Goal: Transaction & Acquisition: Subscribe to service/newsletter

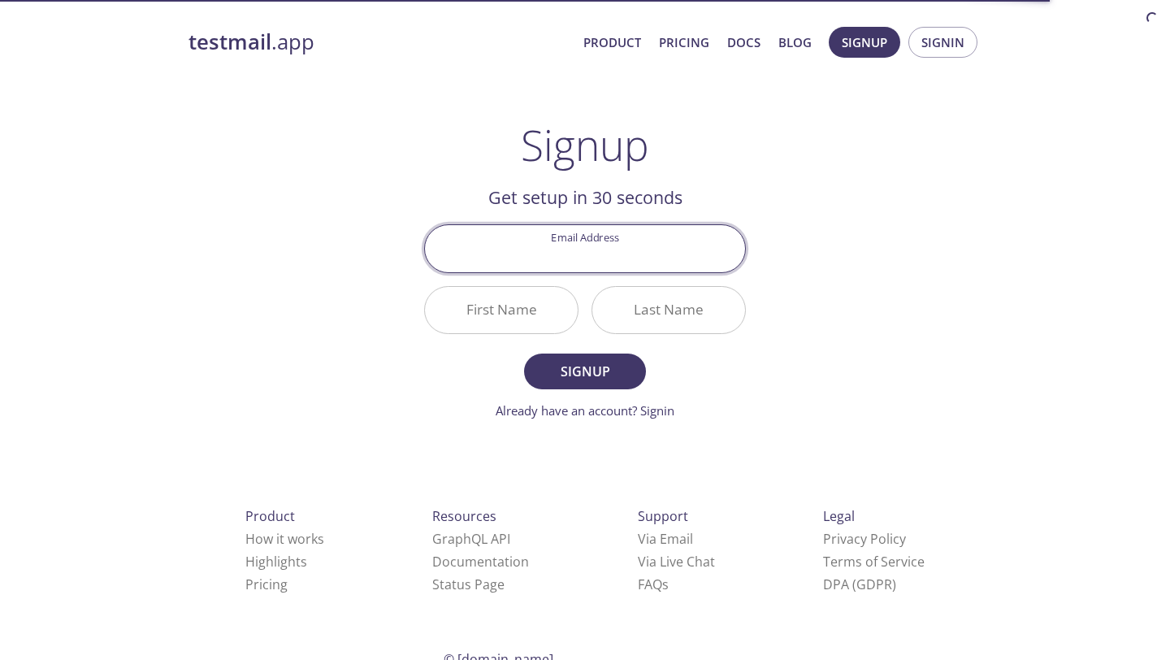
click at [596, 235] on input "Email Address" at bounding box center [585, 248] width 320 height 46
type input "[EMAIL_ADDRESS][DOMAIN_NAME]"
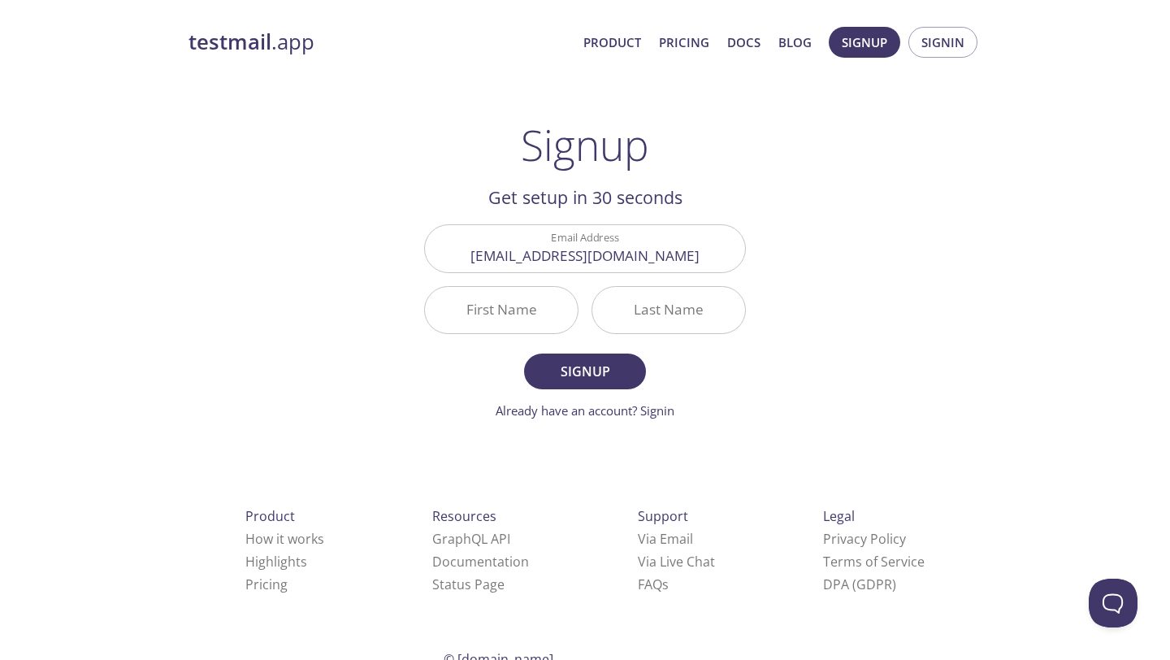
click at [1044, 384] on div "testmail .app Product Pricing Docs Blog Signup Signin Signup Get setup in 30 se…" at bounding box center [585, 389] width 1170 height 746
click at [515, 311] on input "First Name" at bounding box center [501, 310] width 153 height 46
type input "S"
type input "Shigetada"
type input "y"
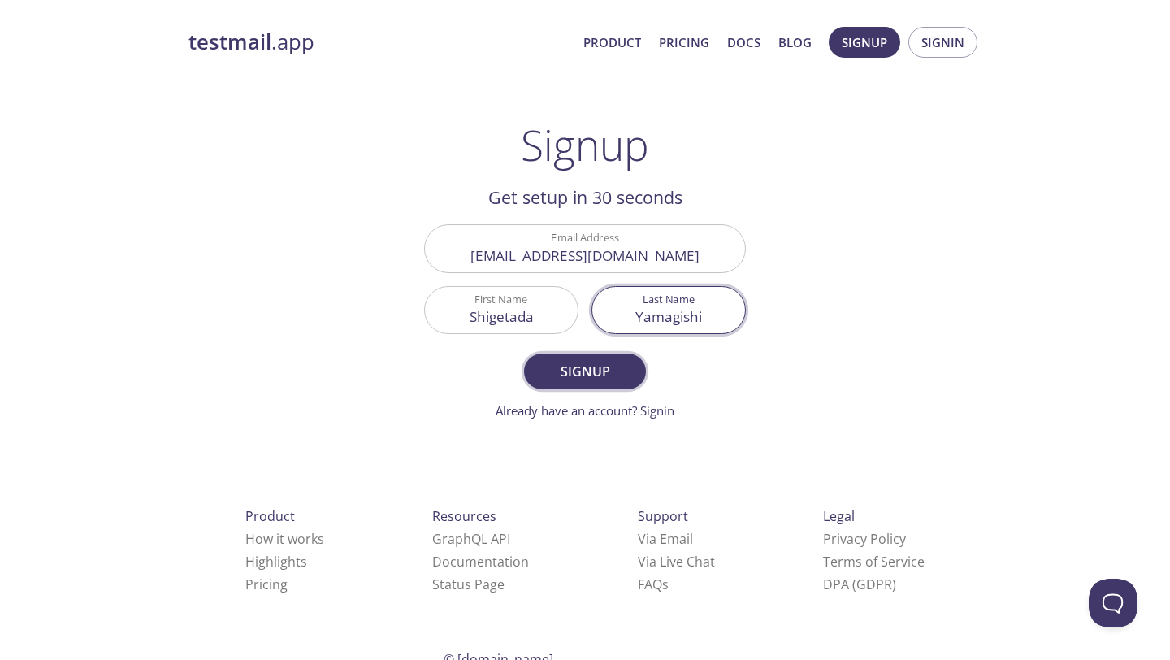
type input "Yamagishi"
click at [572, 371] on span "Signup" at bounding box center [585, 371] width 86 height 23
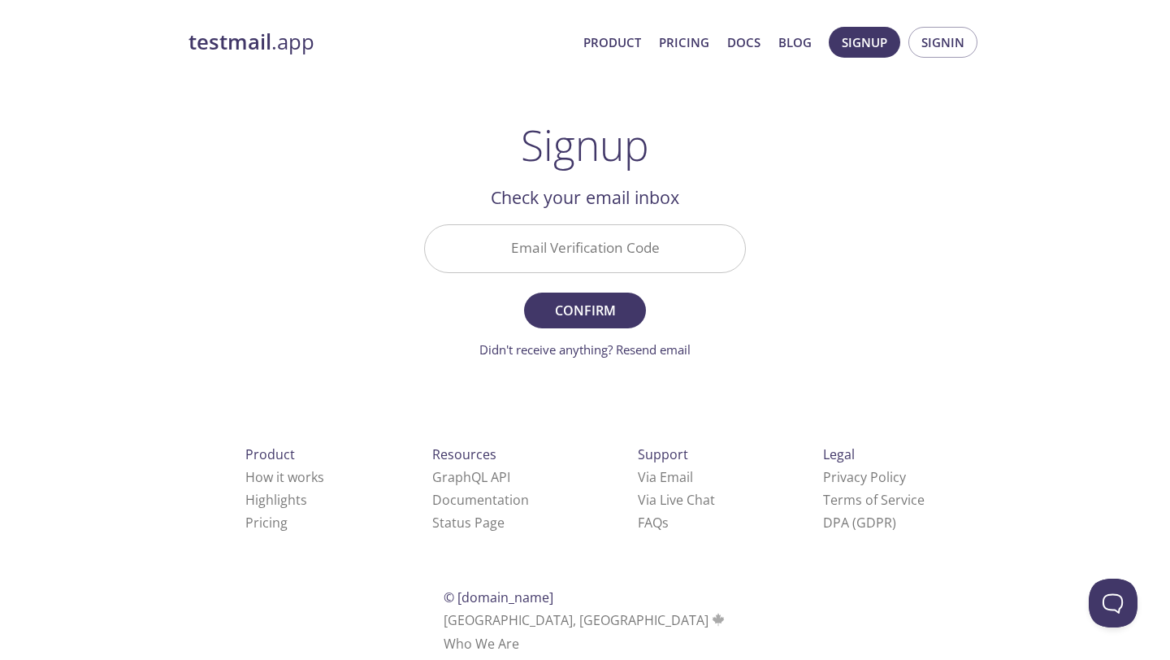
click at [549, 257] on input "Email Verification Code" at bounding box center [585, 248] width 320 height 46
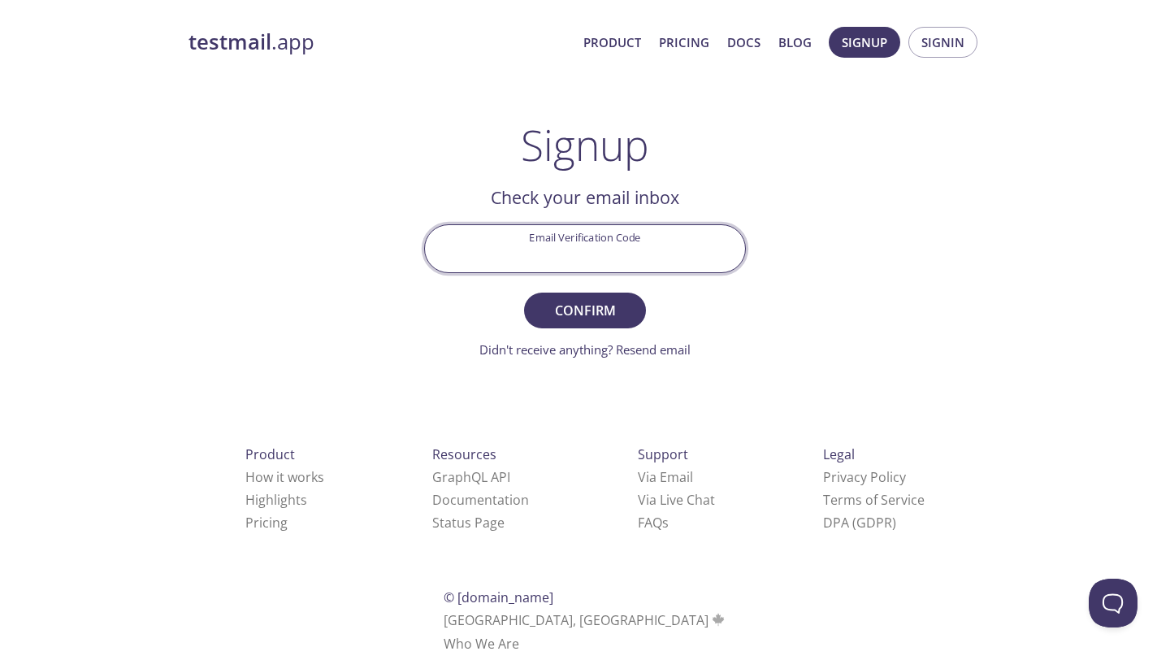
click at [661, 252] on input "Email Verification Code" at bounding box center [585, 248] width 320 height 46
paste input "EQEK2SR"
type input "EQEK2SR"
click at [599, 305] on span "Confirm" at bounding box center [585, 310] width 86 height 23
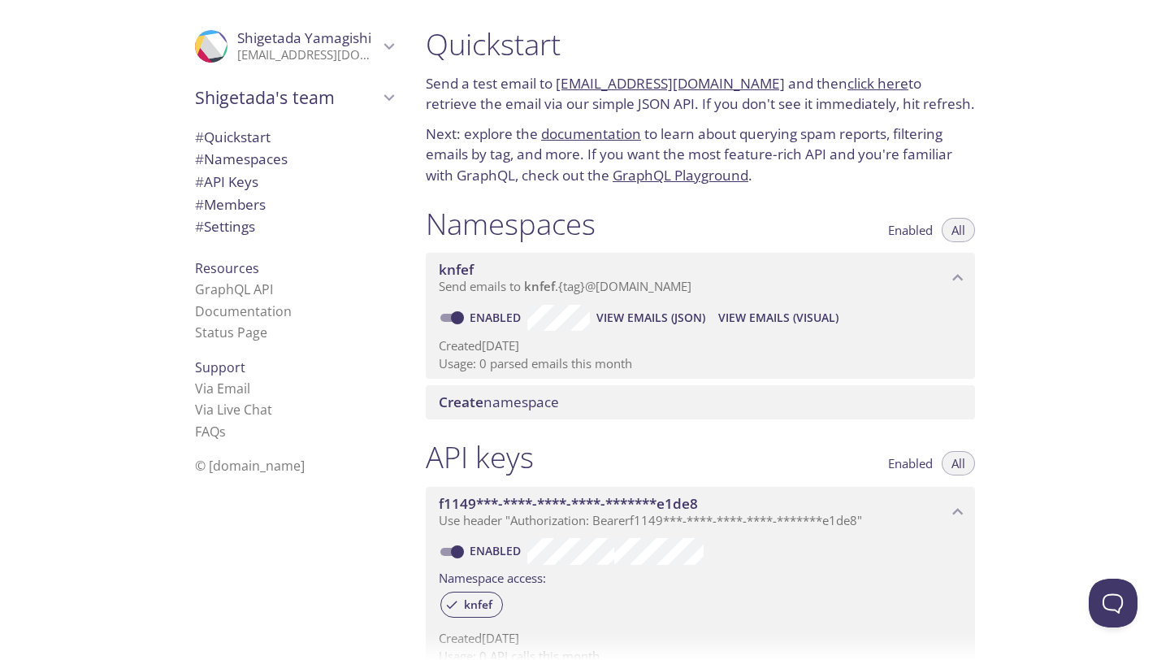
scroll to position [16, 0]
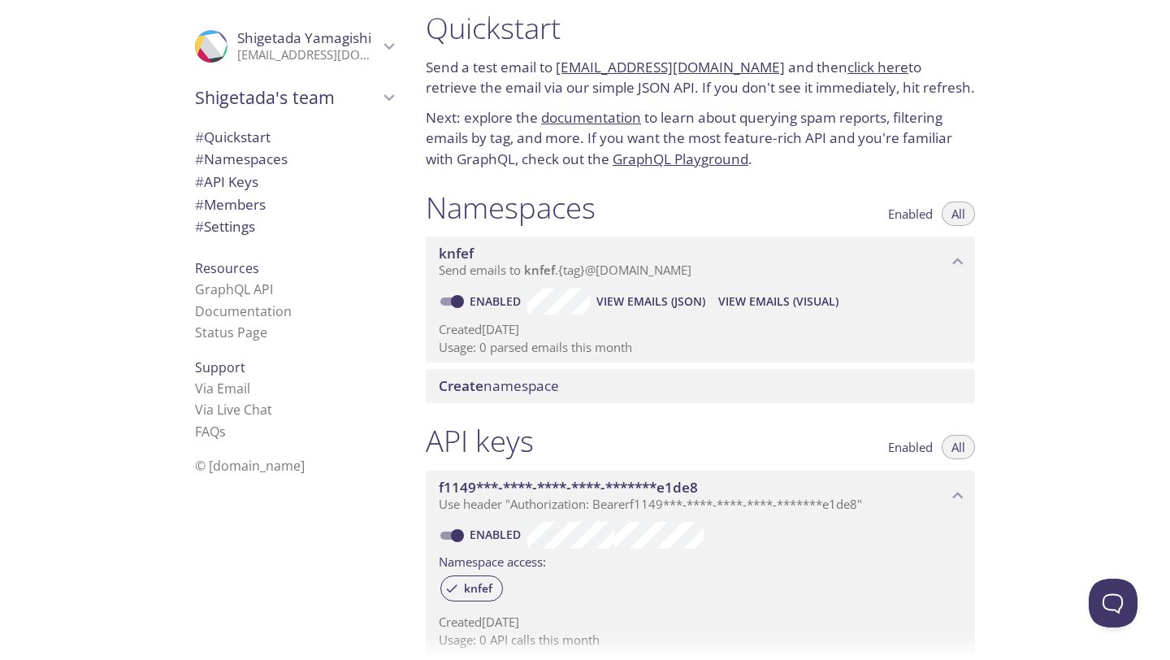
click at [1057, 294] on div "Quickstart Send a test email to [EMAIL_ADDRESS][DOMAIN_NAME] and then click her…" at bounding box center [792, 330] width 758 height 660
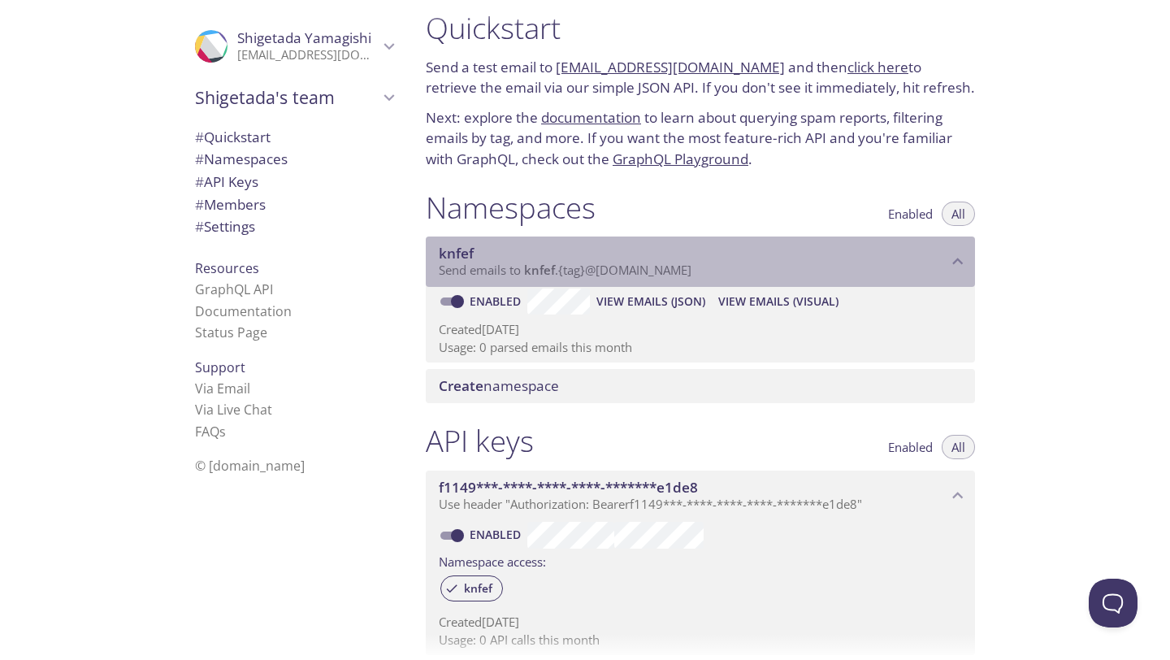
click at [717, 275] on p "Send emails to knfef . {tag} @[DOMAIN_NAME]" at bounding box center [693, 271] width 509 height 16
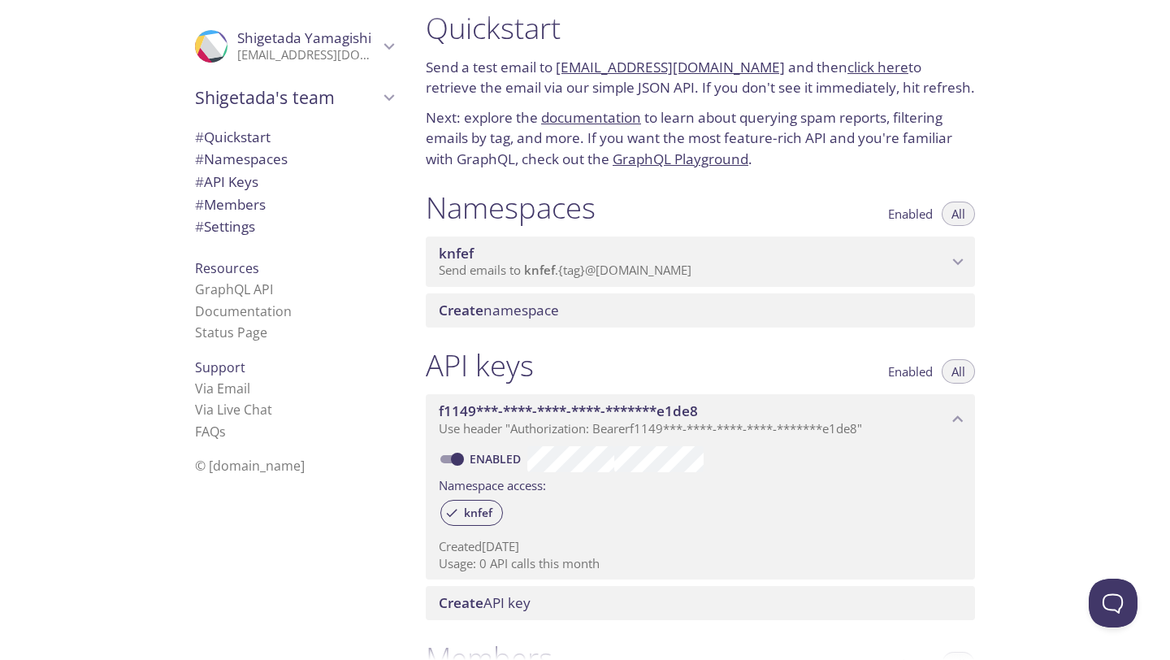
click at [717, 275] on p "Send emails to knfef . {tag} @[DOMAIN_NAME]" at bounding box center [693, 271] width 509 height 16
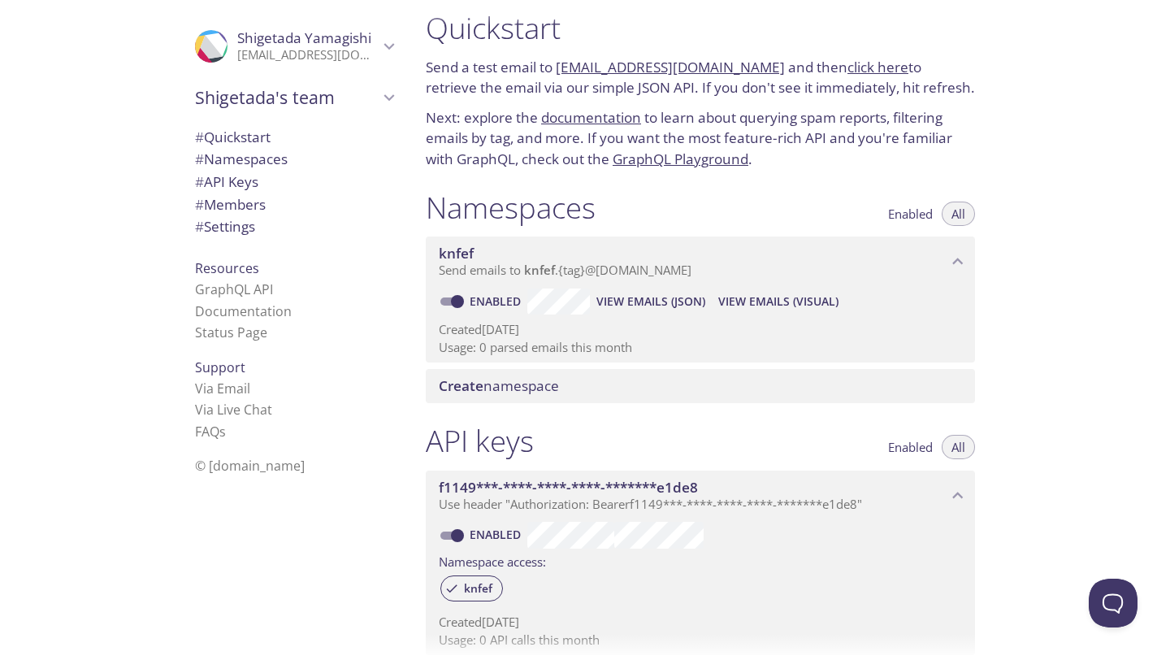
drag, startPoint x: 742, startPoint y: 274, endPoint x: 417, endPoint y: 230, distance: 328.1
click at [417, 230] on div "Namespaces Enabled All knfef Send emails to knfef . {tag} @[DOMAIN_NAME] Enable…" at bounding box center [700, 297] width 575 height 234
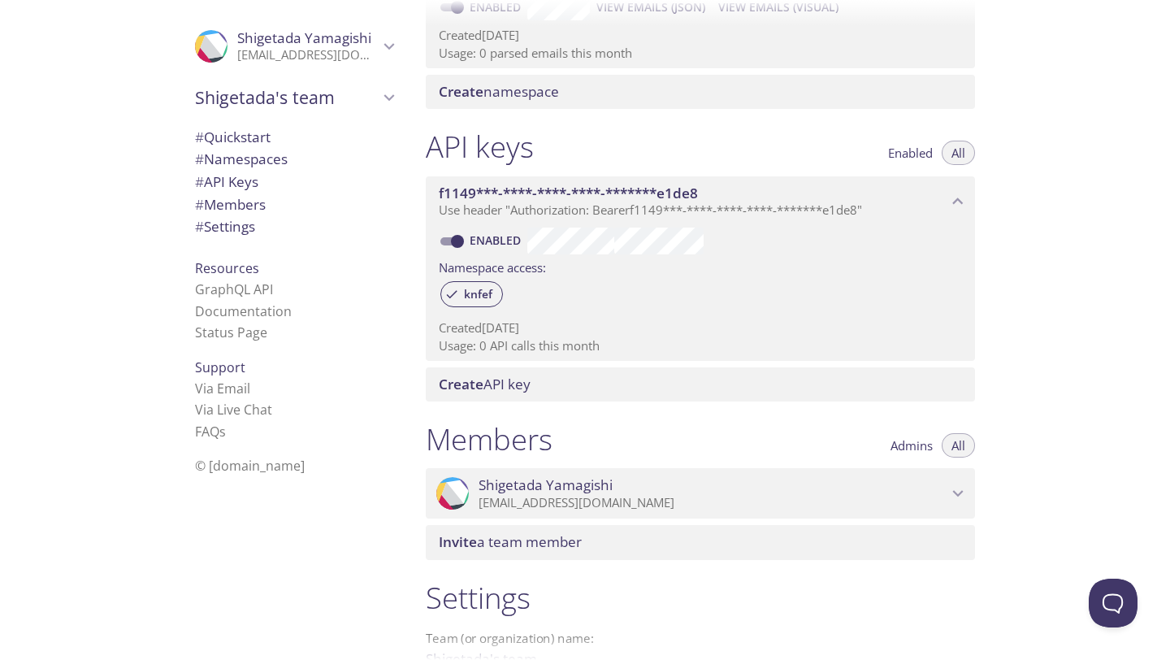
click at [1141, 298] on div "Quickstart Send a test email to [EMAIL_ADDRESS][DOMAIN_NAME] and then click her…" at bounding box center [792, 330] width 758 height 660
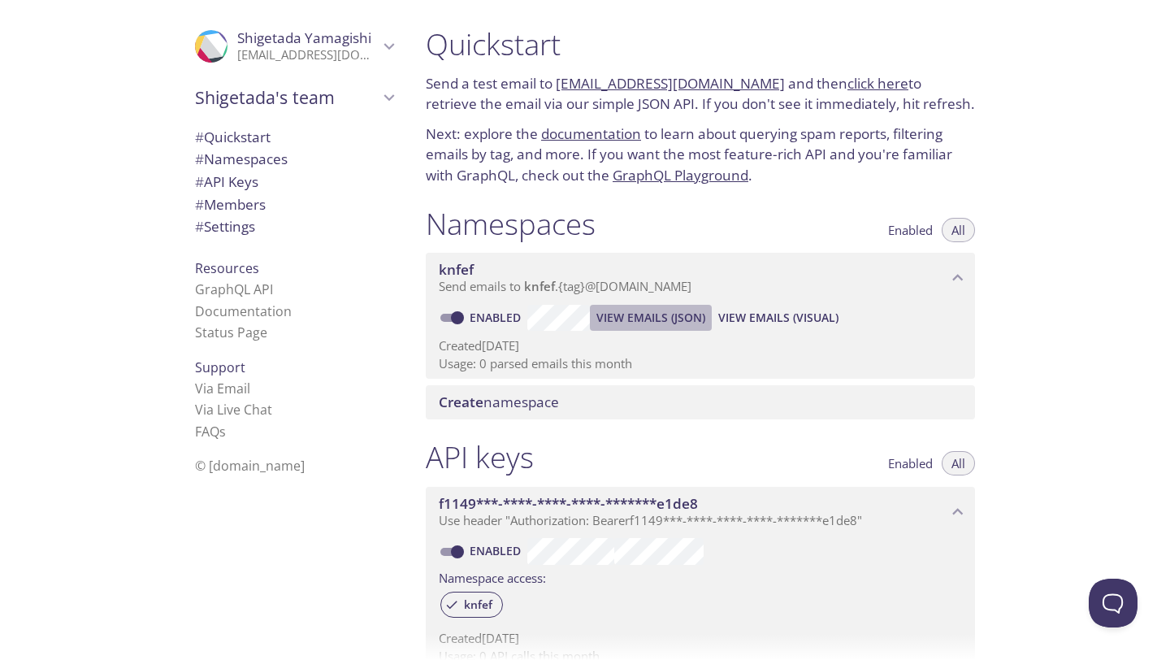
click at [610, 319] on span "View Emails (JSON)" at bounding box center [651, 318] width 109 height 20
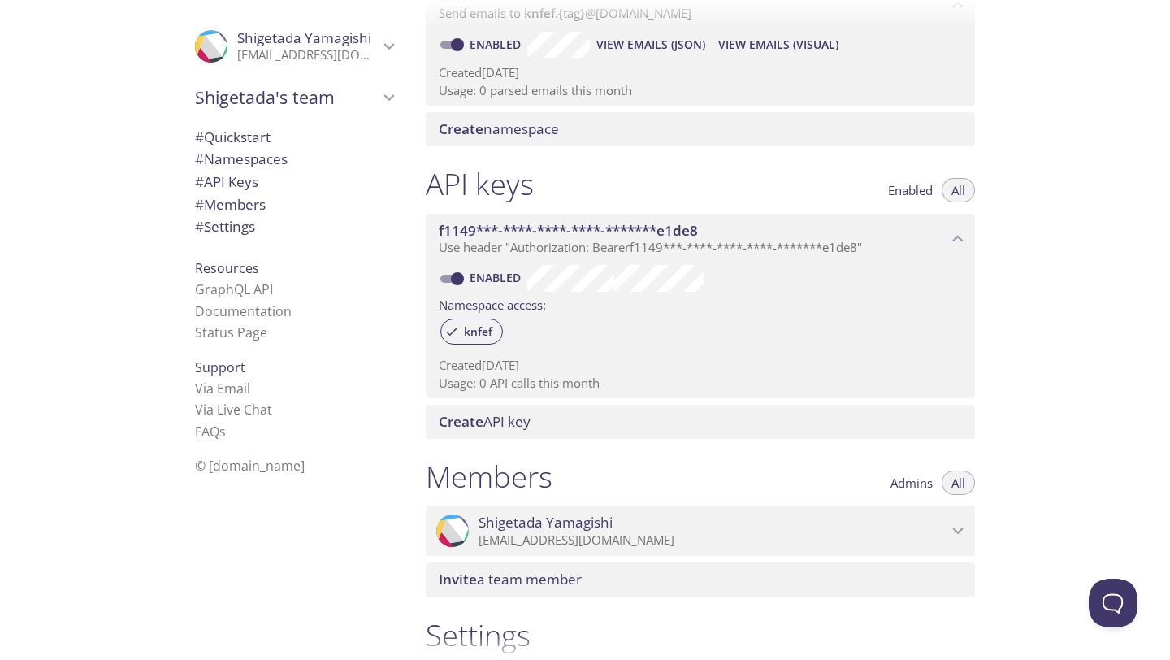
scroll to position [274, 0]
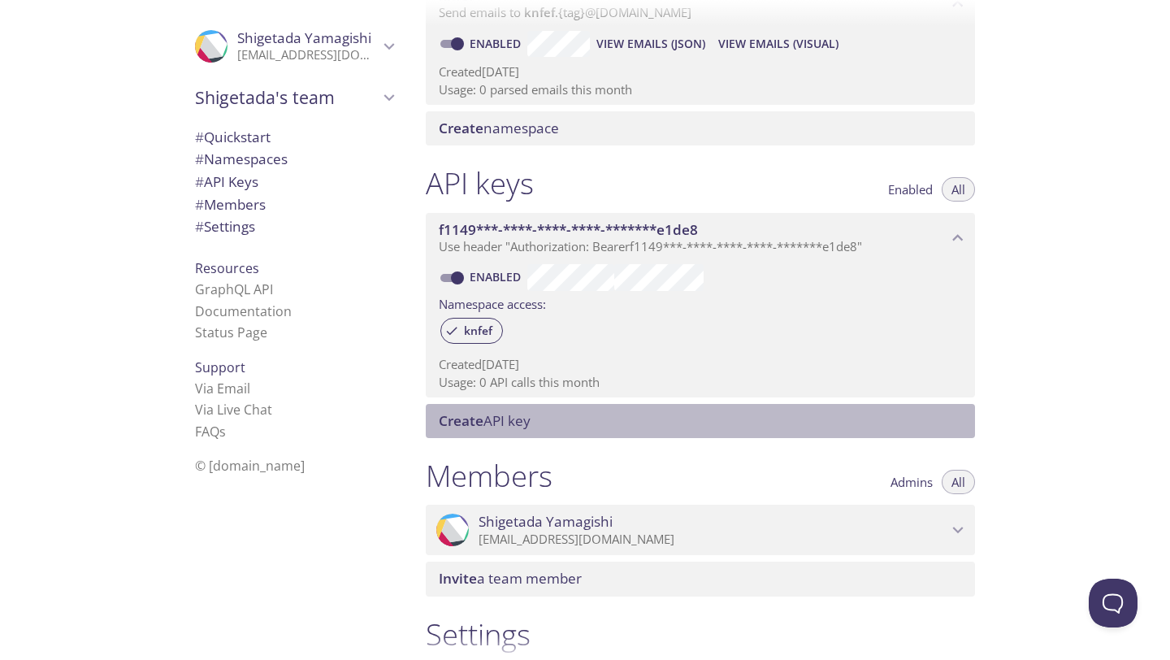
click at [523, 423] on span "Create API key" at bounding box center [485, 420] width 92 height 19
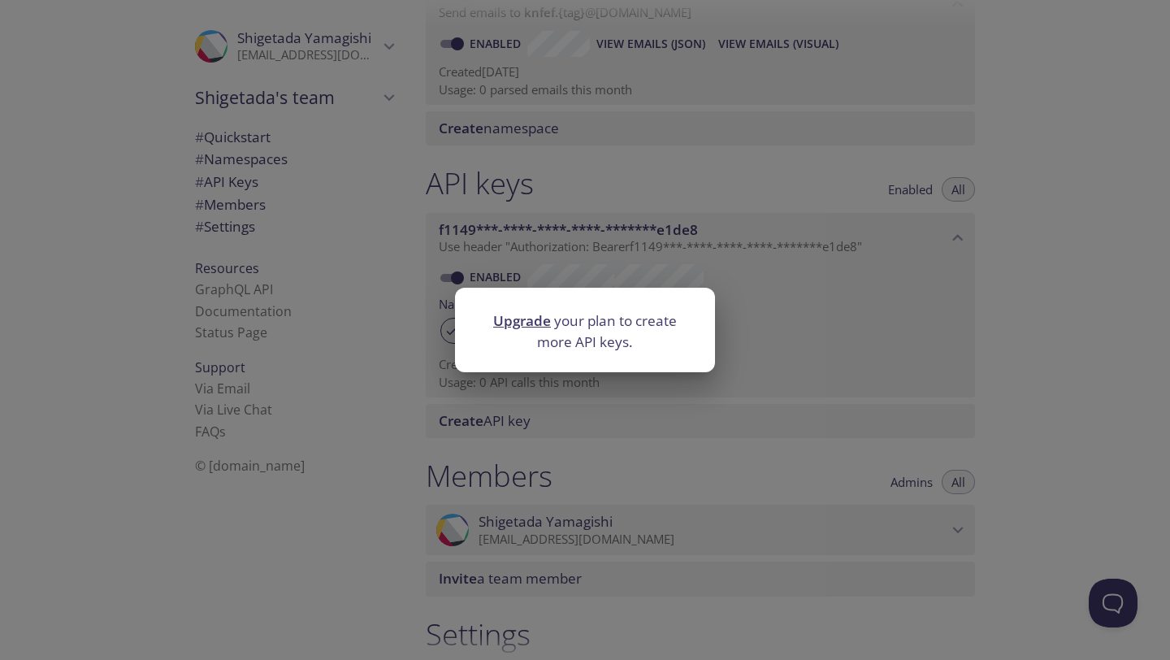
click at [394, 378] on div "Upgrade your plan to create more API keys." at bounding box center [585, 330] width 1170 height 660
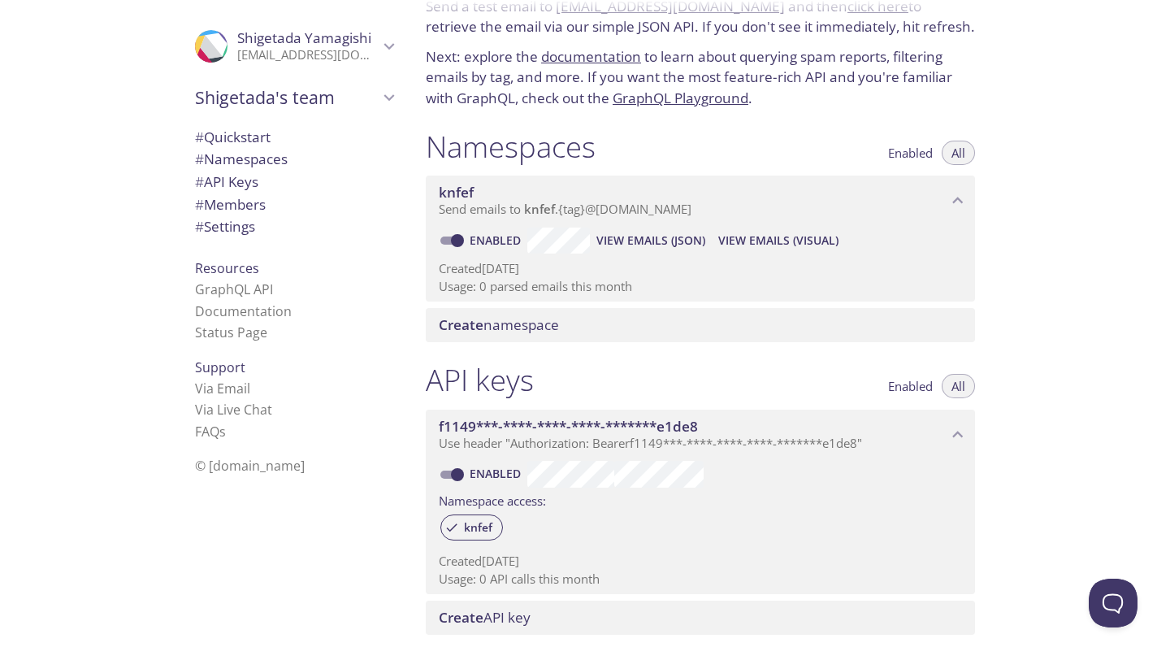
scroll to position [99, 0]
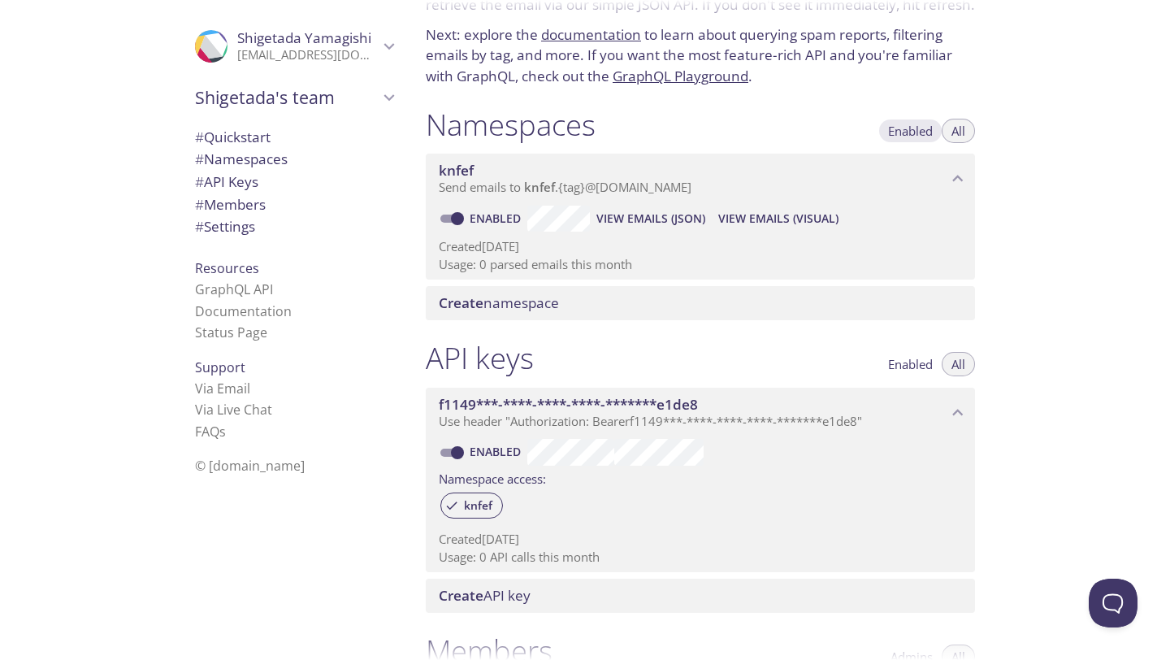
click at [921, 131] on span "Enabled" at bounding box center [910, 131] width 45 height 0
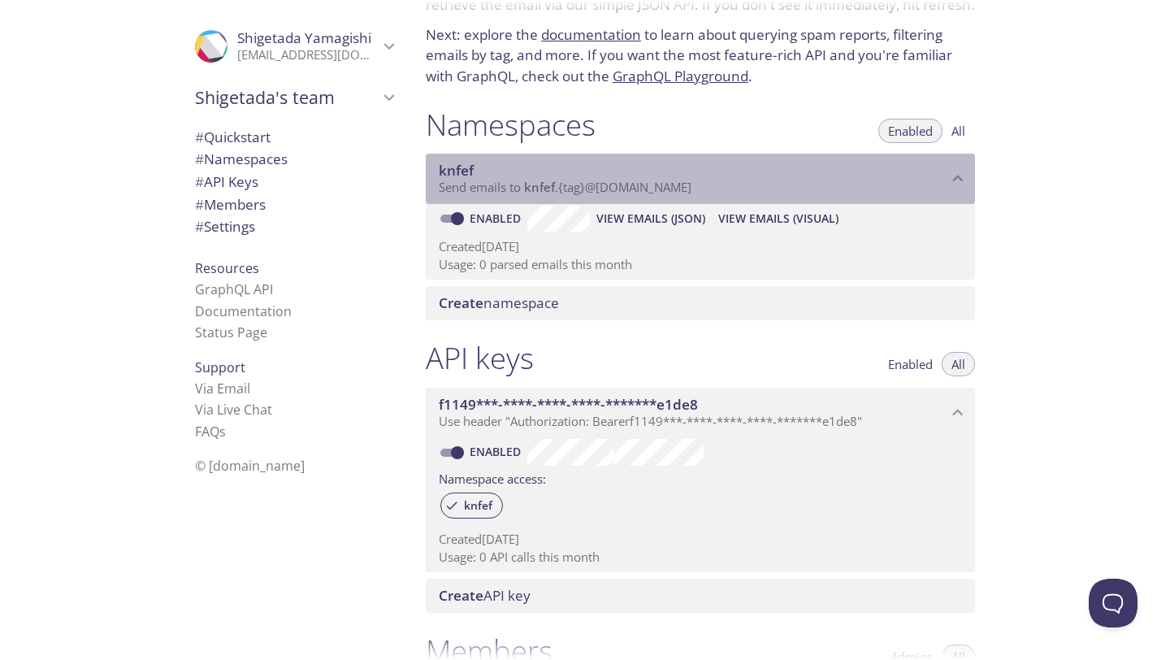
click at [906, 176] on span "knfef" at bounding box center [693, 171] width 509 height 18
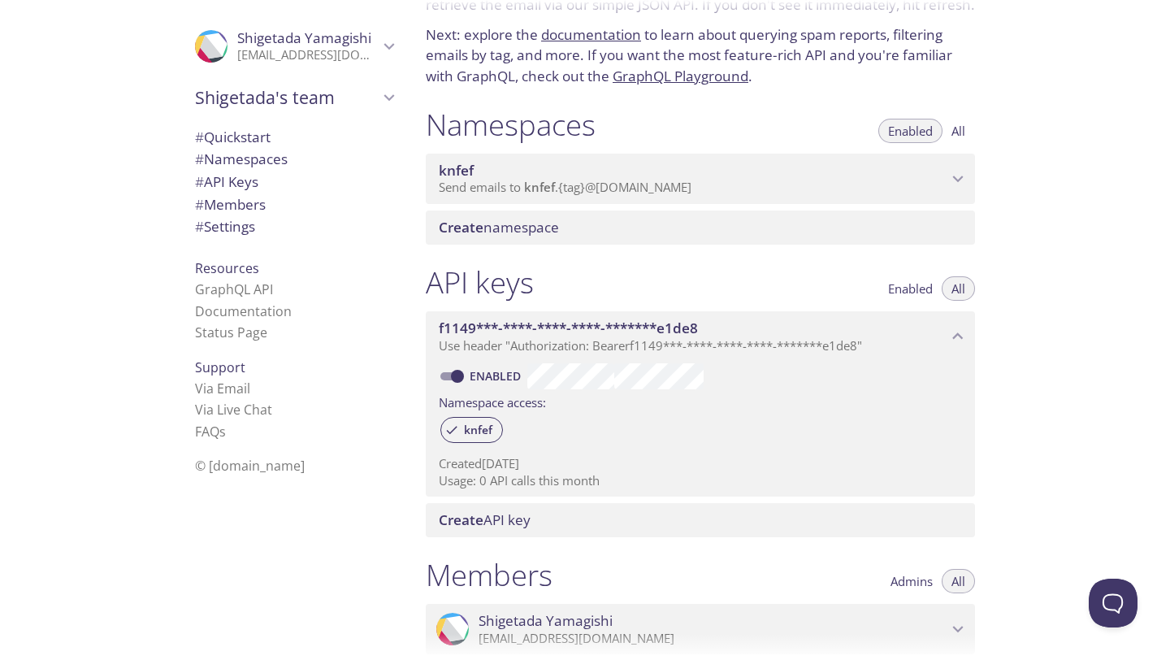
click at [906, 176] on span "knfef" at bounding box center [693, 171] width 509 height 18
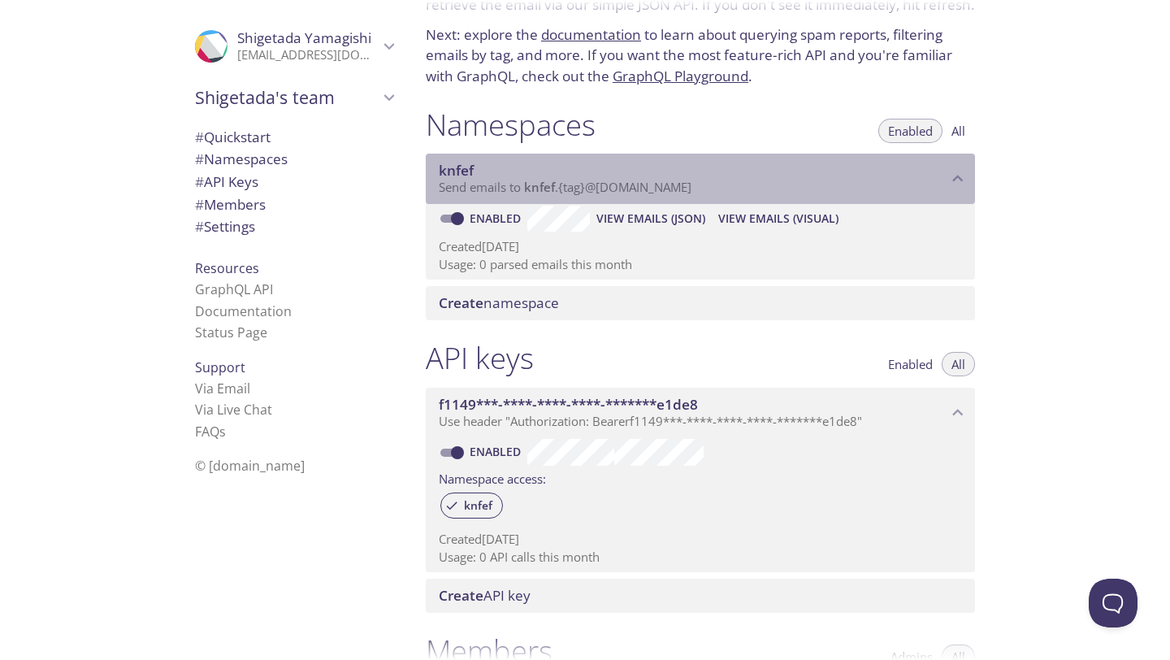
drag, startPoint x: 578, startPoint y: 188, endPoint x: 541, endPoint y: 197, distance: 37.7
click at [541, 197] on div "knfef Send emails to knfef . {tag} @[DOMAIN_NAME]" at bounding box center [700, 179] width 549 height 50
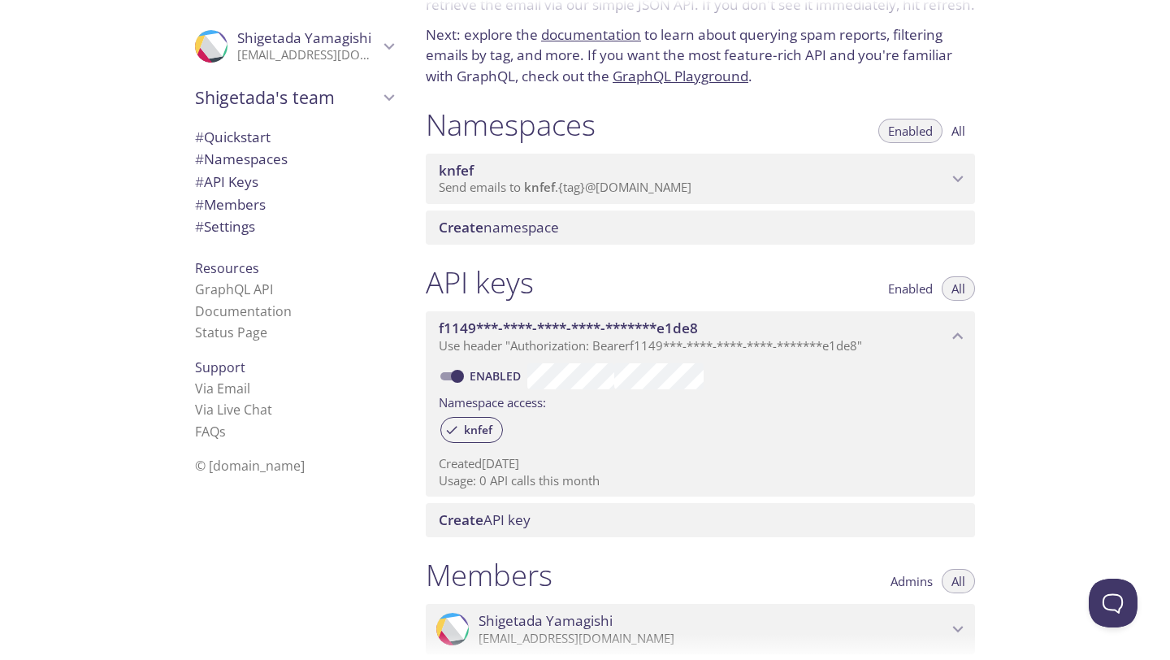
click at [541, 187] on span "knfef" at bounding box center [539, 187] width 31 height 16
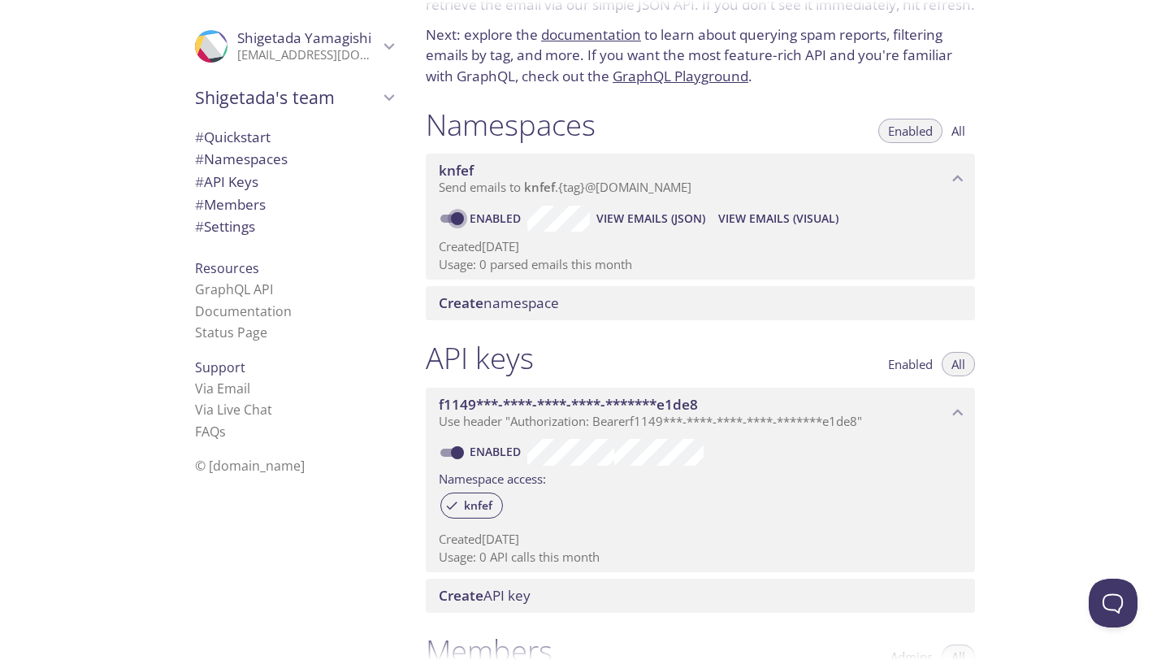
click at [463, 220] on input "Enabled" at bounding box center [457, 219] width 59 height 20
checkbox input "false"
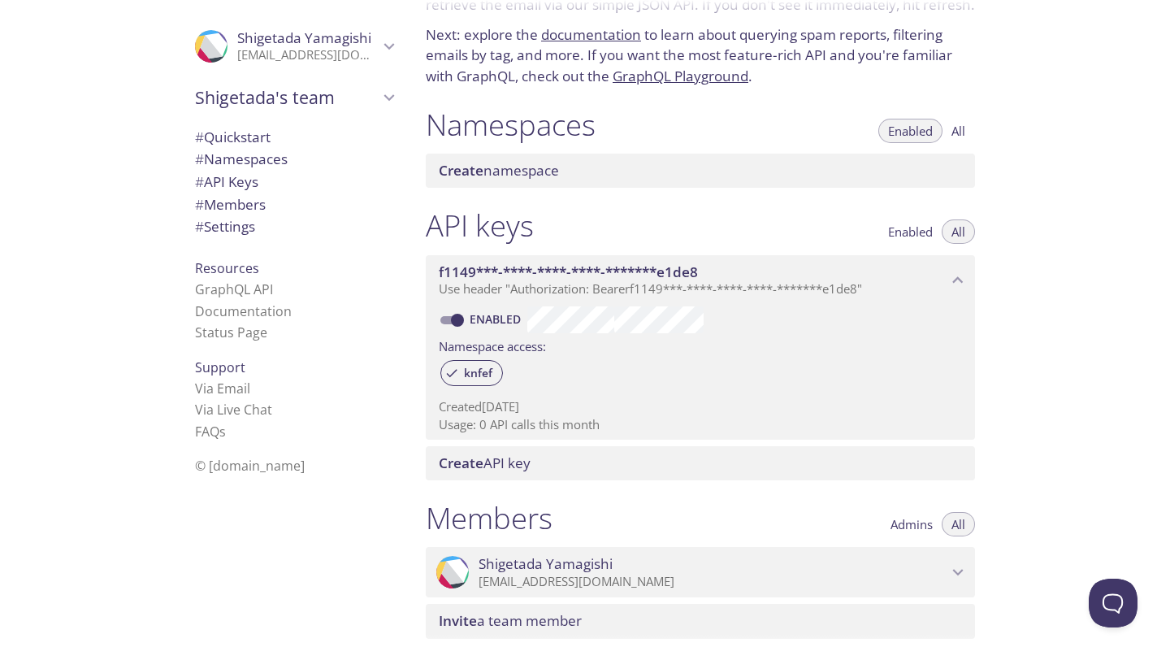
click at [473, 188] on div "Namespaces Enabled All Create namespace" at bounding box center [700, 148] width 575 height 102
click at [473, 181] on div "Create namespace" at bounding box center [700, 171] width 549 height 34
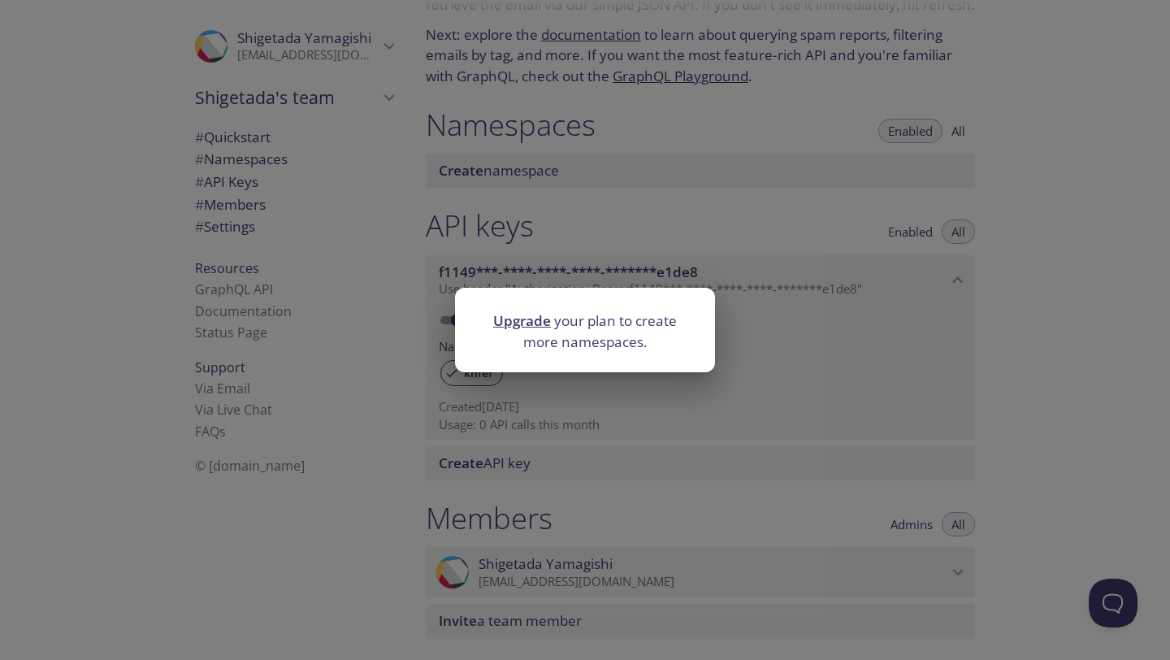
click at [537, 234] on div "Upgrade your plan to create more namespaces." at bounding box center [585, 330] width 1170 height 660
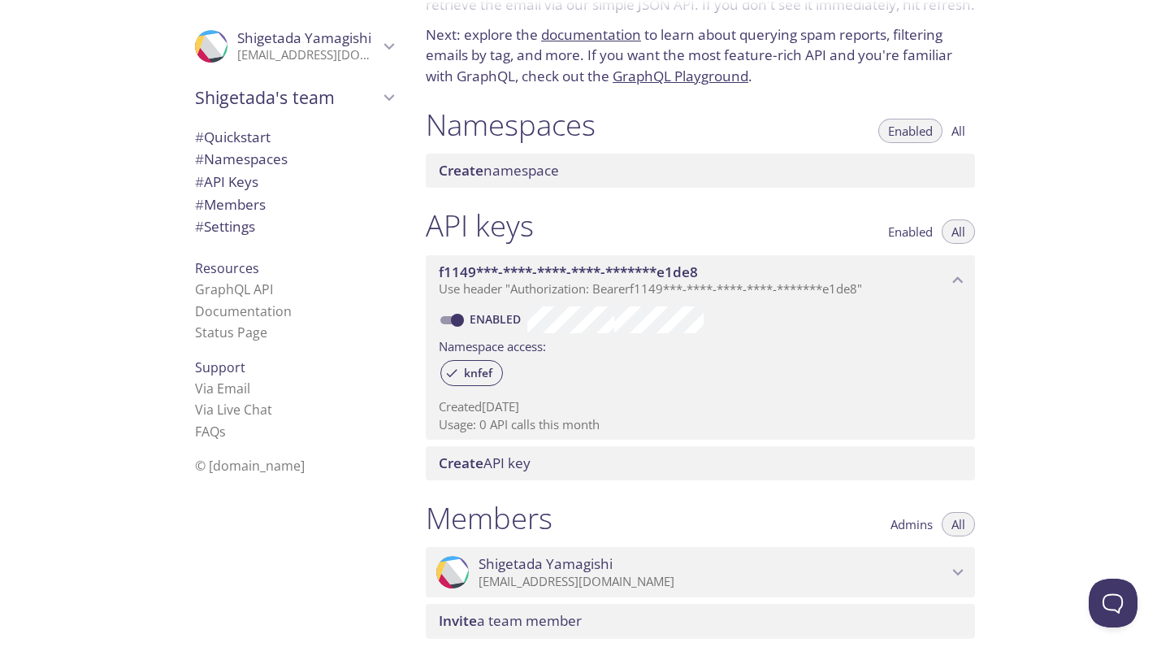
click at [970, 135] on button "All" at bounding box center [958, 131] width 33 height 24
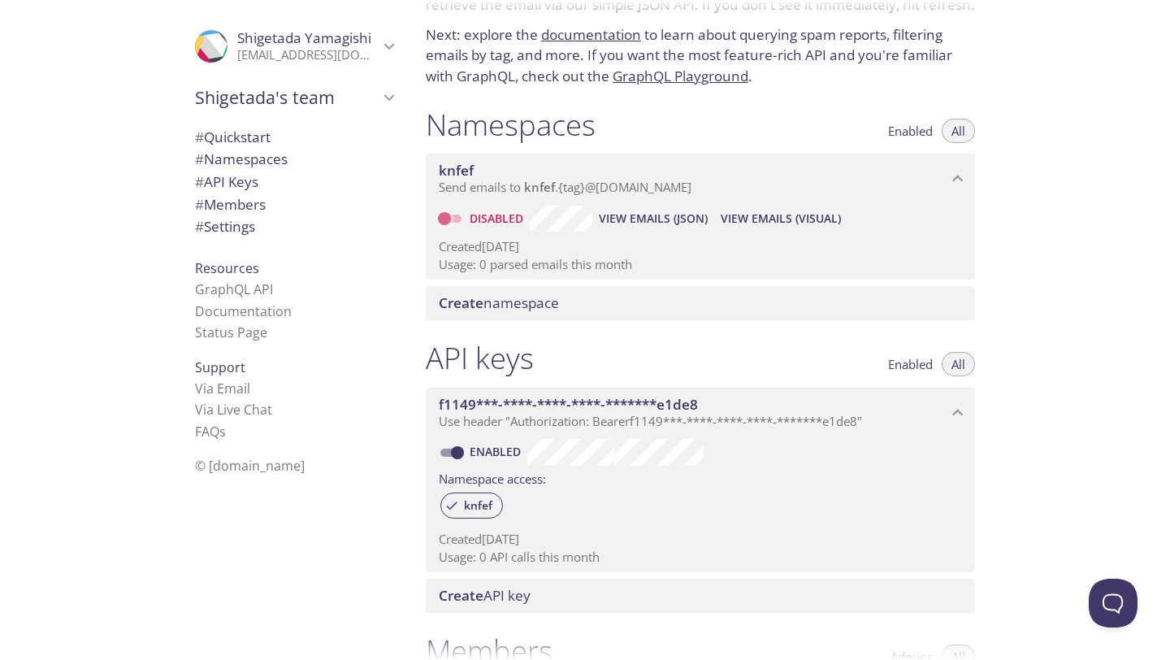
click at [453, 221] on input "Disabled" at bounding box center [444, 219] width 59 height 20
checkbox input "true"
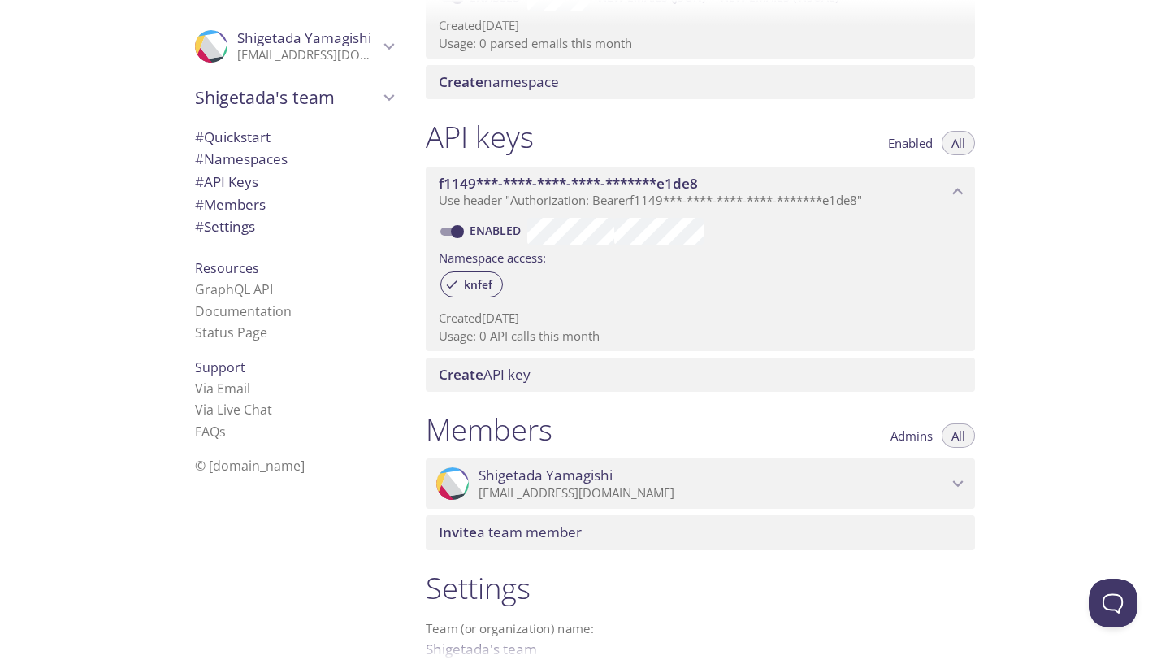
scroll to position [0, 0]
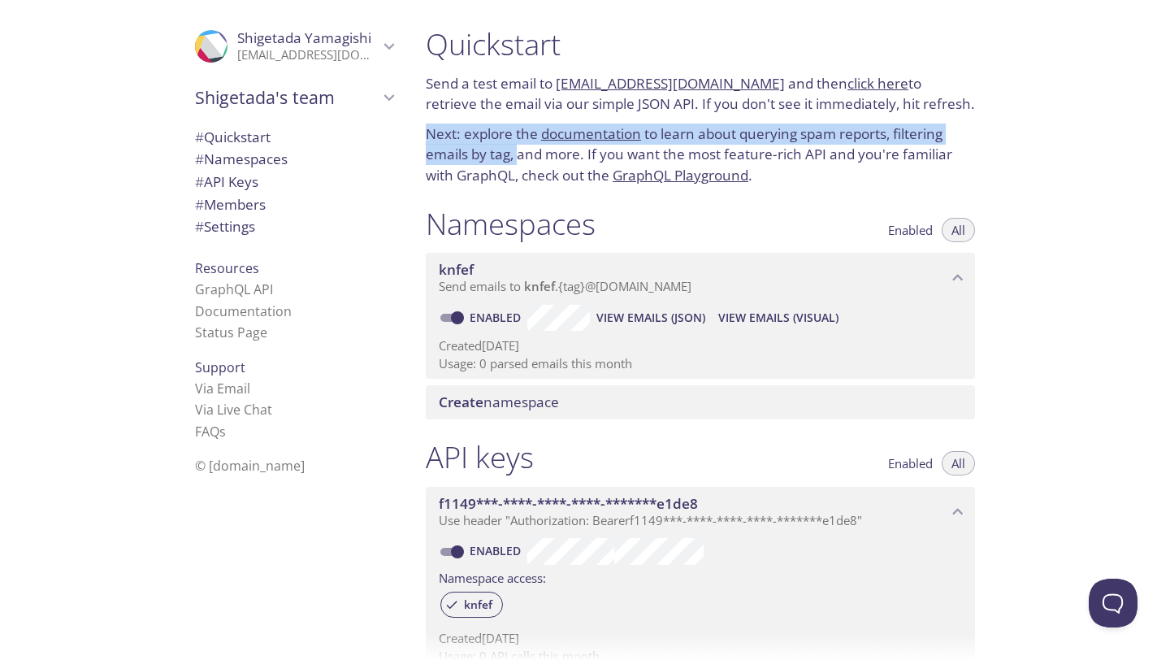
drag, startPoint x: 519, startPoint y: 146, endPoint x: 460, endPoint y: 115, distance: 66.6
click at [459, 115] on div "Quickstart Send a test email to [EMAIL_ADDRESS][DOMAIN_NAME] and then click her…" at bounding box center [700, 106] width 575 height 180
click at [541, 63] on h1 "Quickstart" at bounding box center [700, 44] width 549 height 37
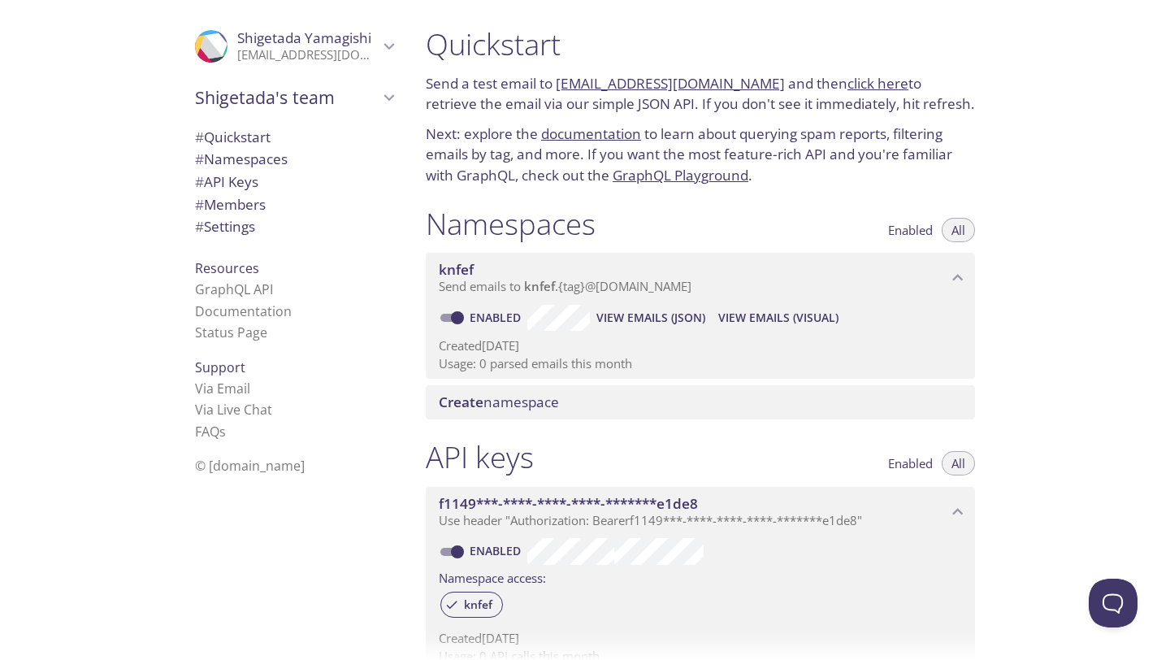
click at [538, 82] on p "Send a test email to [EMAIL_ADDRESS][DOMAIN_NAME] and then click here to retrie…" at bounding box center [700, 93] width 549 height 41
click at [590, 80] on link "[EMAIL_ADDRESS][DOMAIN_NAME]" at bounding box center [670, 83] width 229 height 19
click at [848, 78] on link "click here" at bounding box center [878, 83] width 61 height 19
click at [853, 82] on link "click here" at bounding box center [878, 83] width 61 height 19
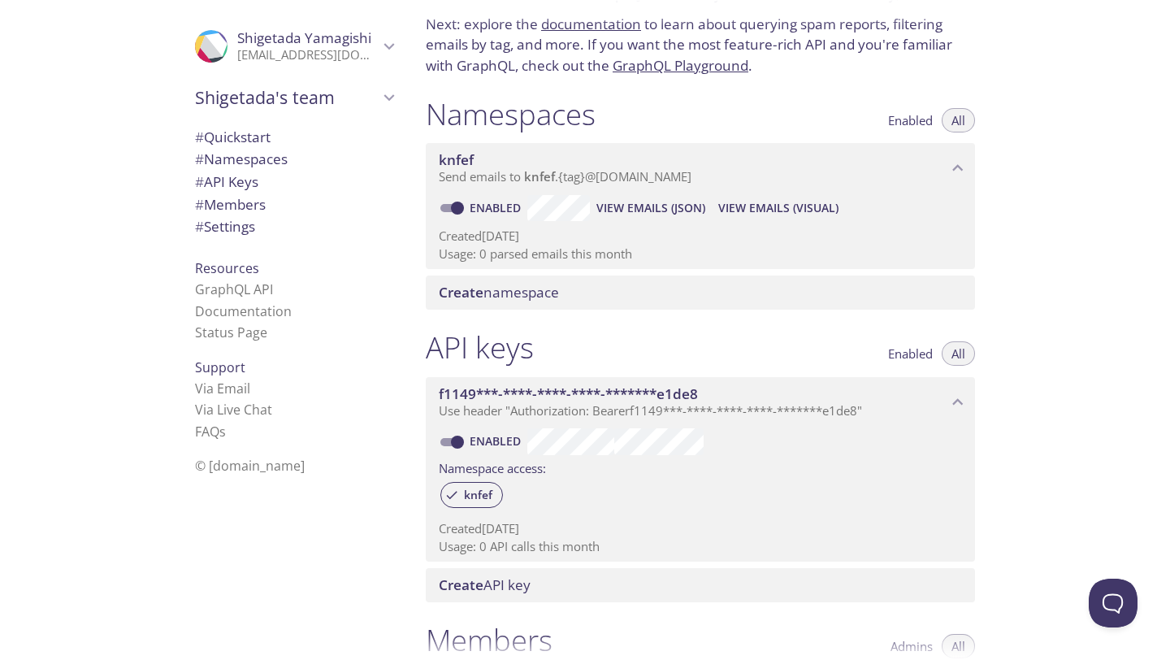
scroll to position [95, 0]
